Goal: Go to known website: Access a specific website the user already knows

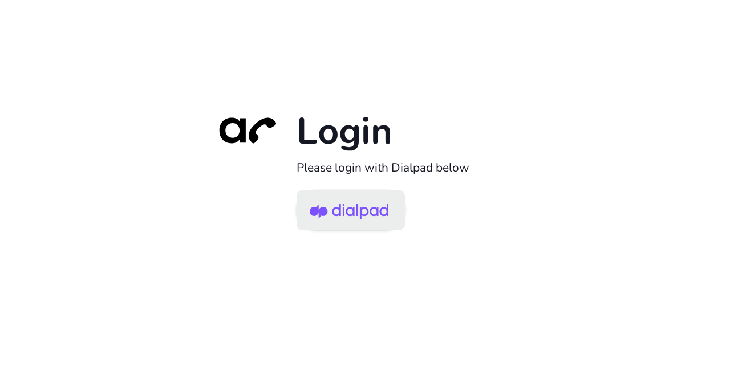
click at [358, 217] on img at bounding box center [349, 211] width 79 height 37
click at [387, 211] on img at bounding box center [349, 211] width 79 height 37
click at [362, 215] on img at bounding box center [349, 211] width 79 height 37
click at [327, 208] on img at bounding box center [349, 211] width 79 height 37
click at [346, 207] on img at bounding box center [349, 211] width 79 height 37
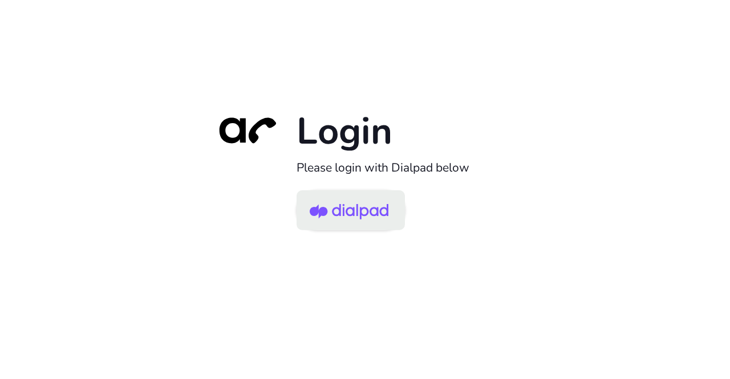
click at [357, 225] on img at bounding box center [349, 211] width 79 height 37
